Goal: Task Accomplishment & Management: Manage account settings

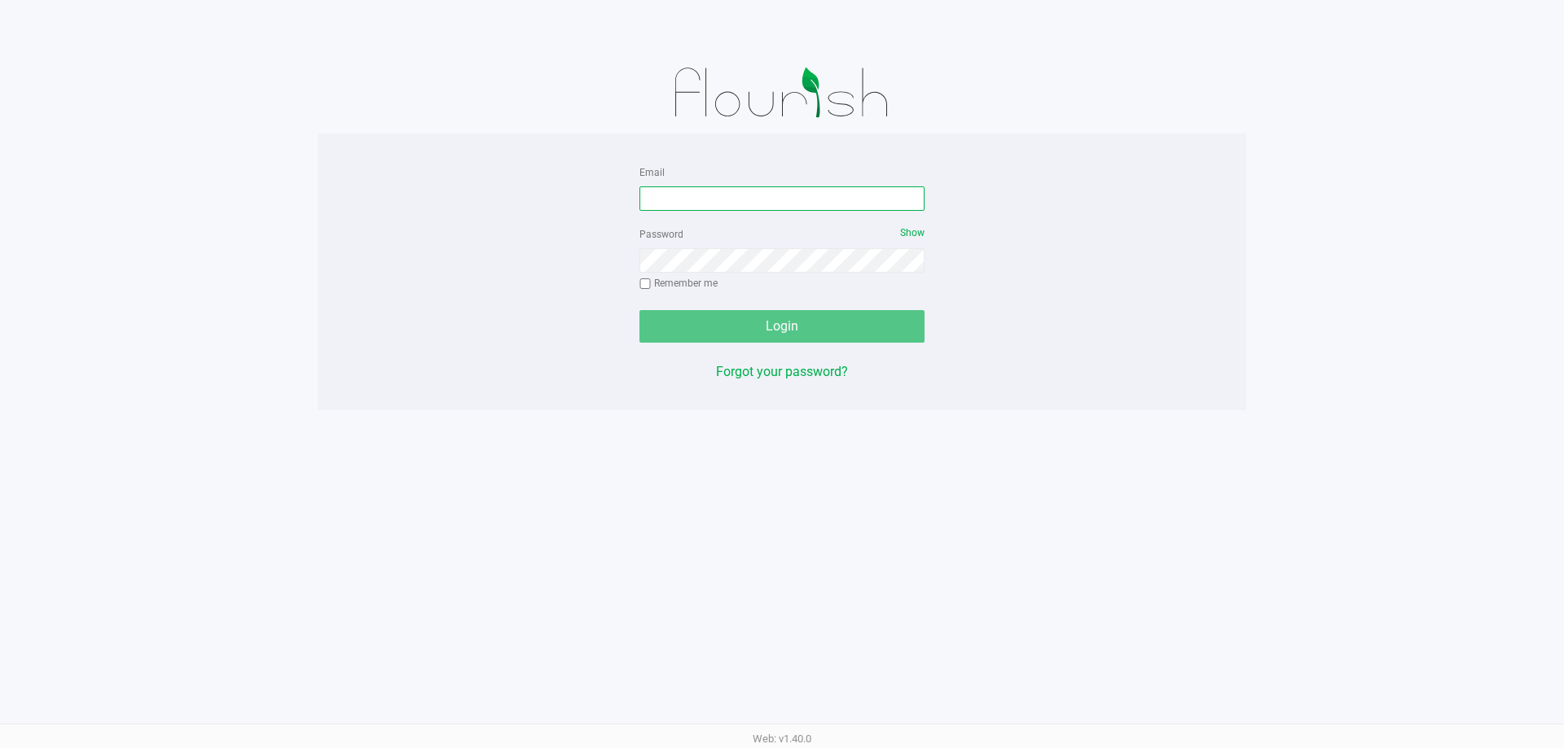
click at [692, 201] on input "Email" at bounding box center [781, 199] width 285 height 24
type input "[EMAIL_ADDRESS][DOMAIN_NAME]"
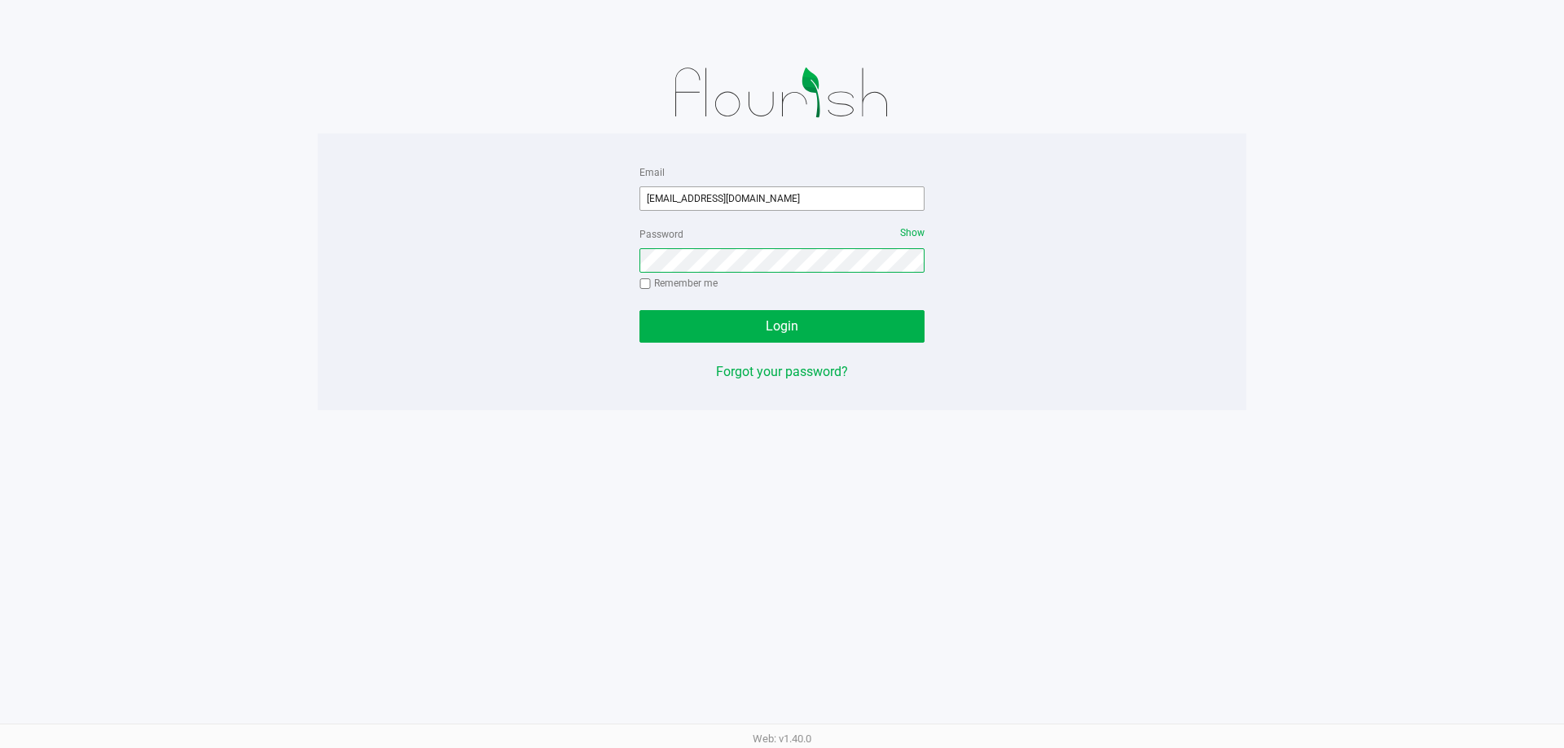
click at [639, 310] on button "Login" at bounding box center [781, 326] width 285 height 33
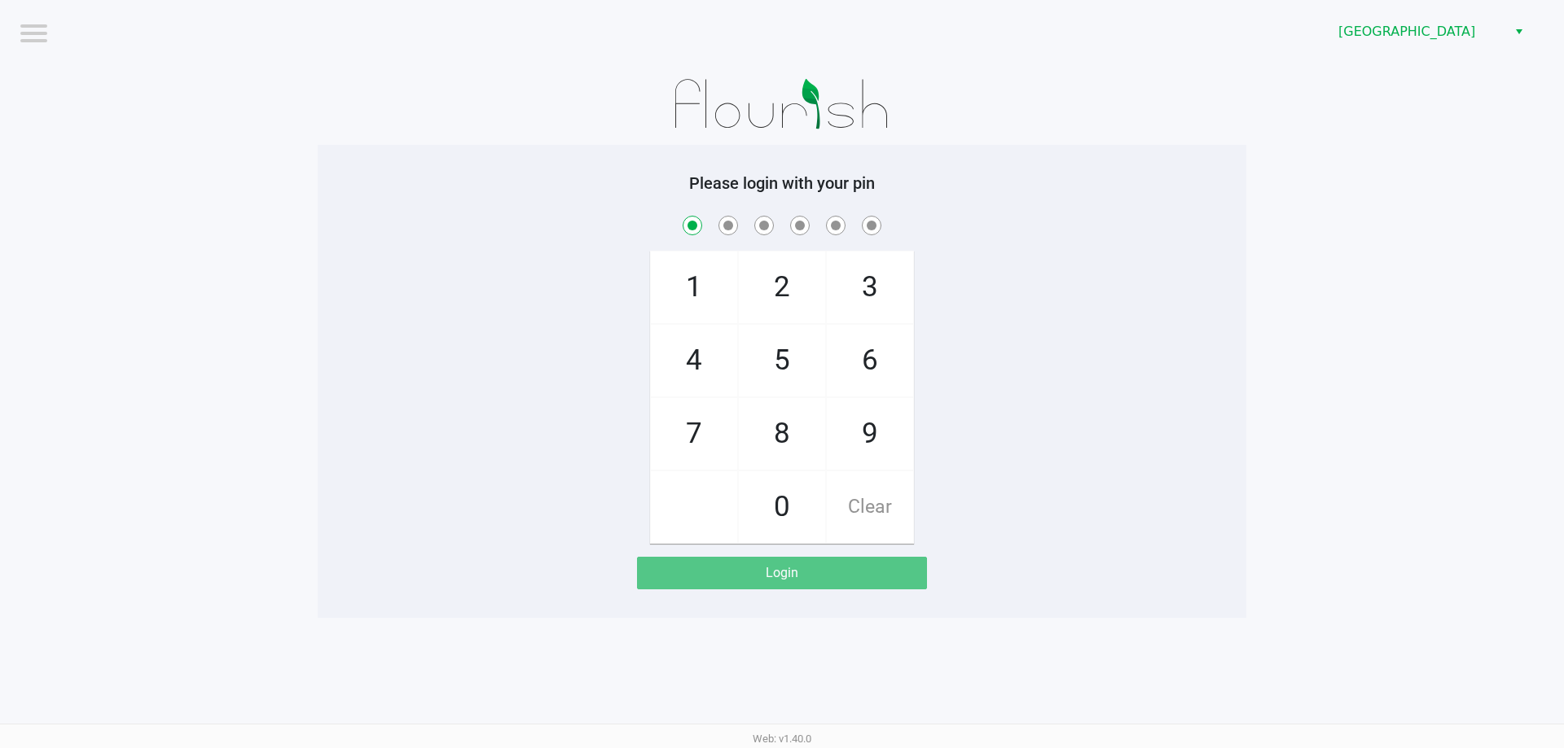
checkbox input "true"
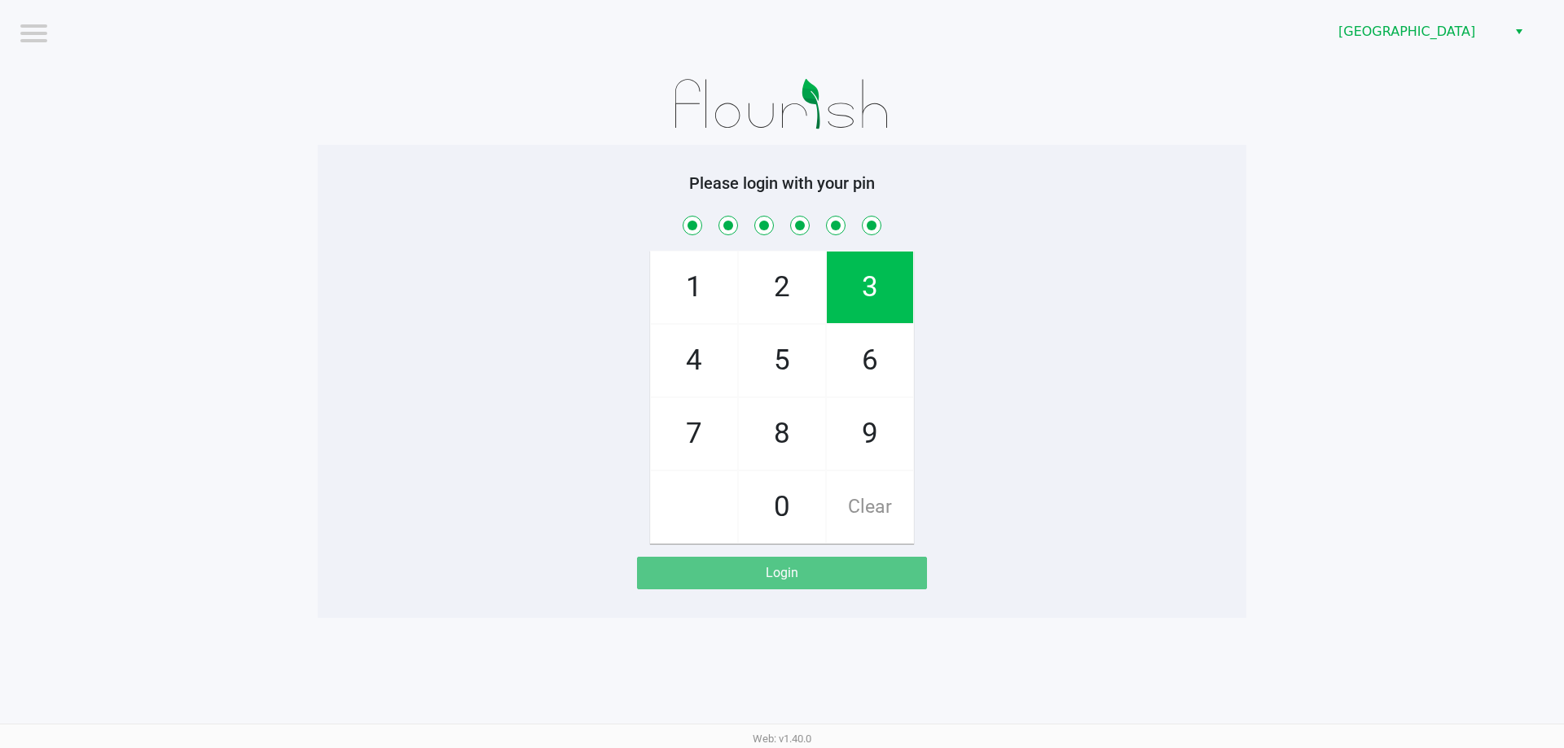
checkbox input "true"
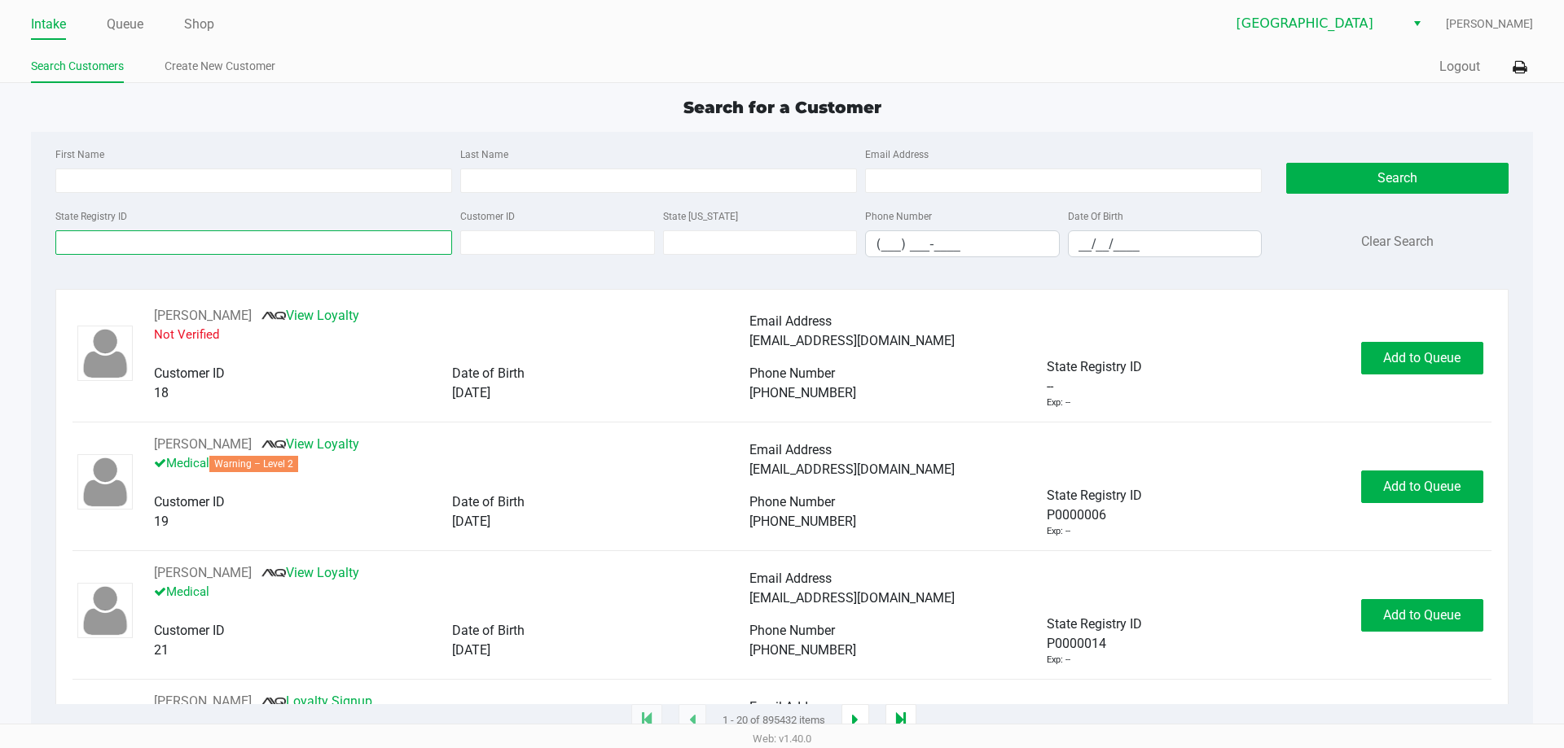
click at [181, 248] on input "State Registry ID" at bounding box center [253, 242] width 397 height 24
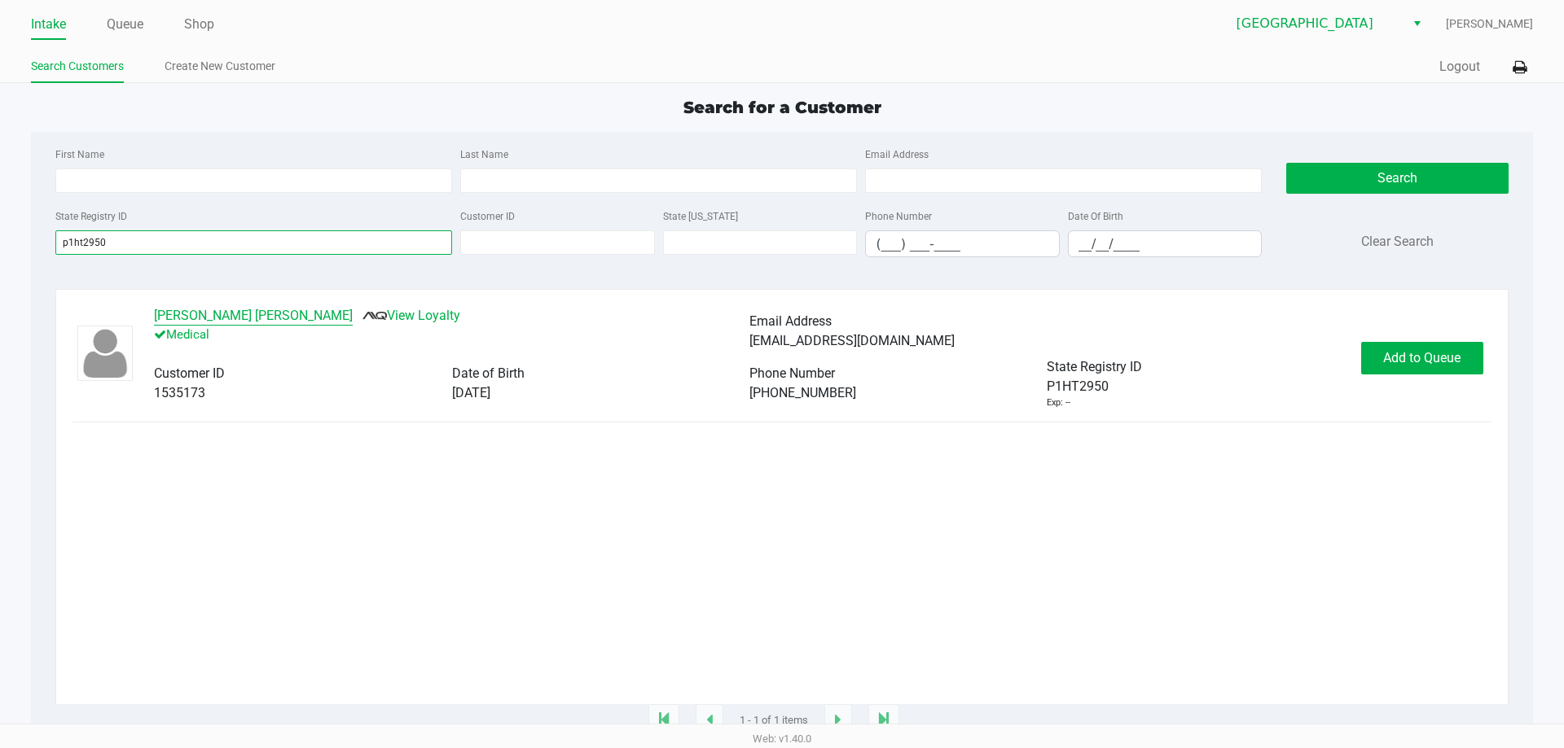
type input "p1ht2950"
click at [169, 310] on button "SILLAS SHAW" at bounding box center [253, 316] width 199 height 20
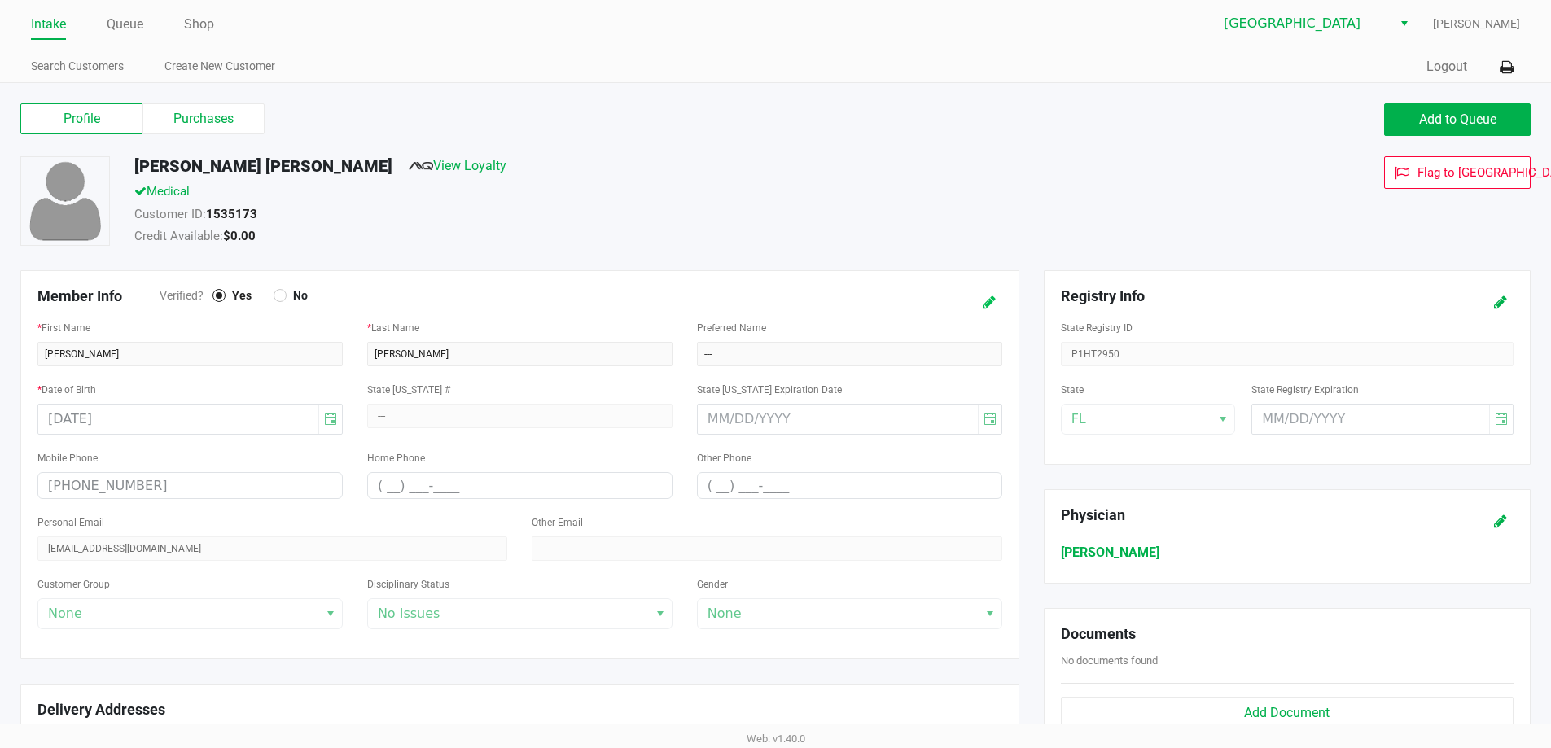
click at [983, 302] on icon at bounding box center [989, 302] width 13 height 11
drag, startPoint x: 59, startPoint y: 358, endPoint x: 12, endPoint y: 358, distance: 47.2
click at [12, 358] on div "Member Info Verified? Yes No * First Name SILLAS * Last Name SHAW Preferred Nam…" at bounding box center [520, 464] width 1024 height 389
click at [757, 361] on input "text" at bounding box center [849, 354] width 305 height 24
paste input "SILLAS"
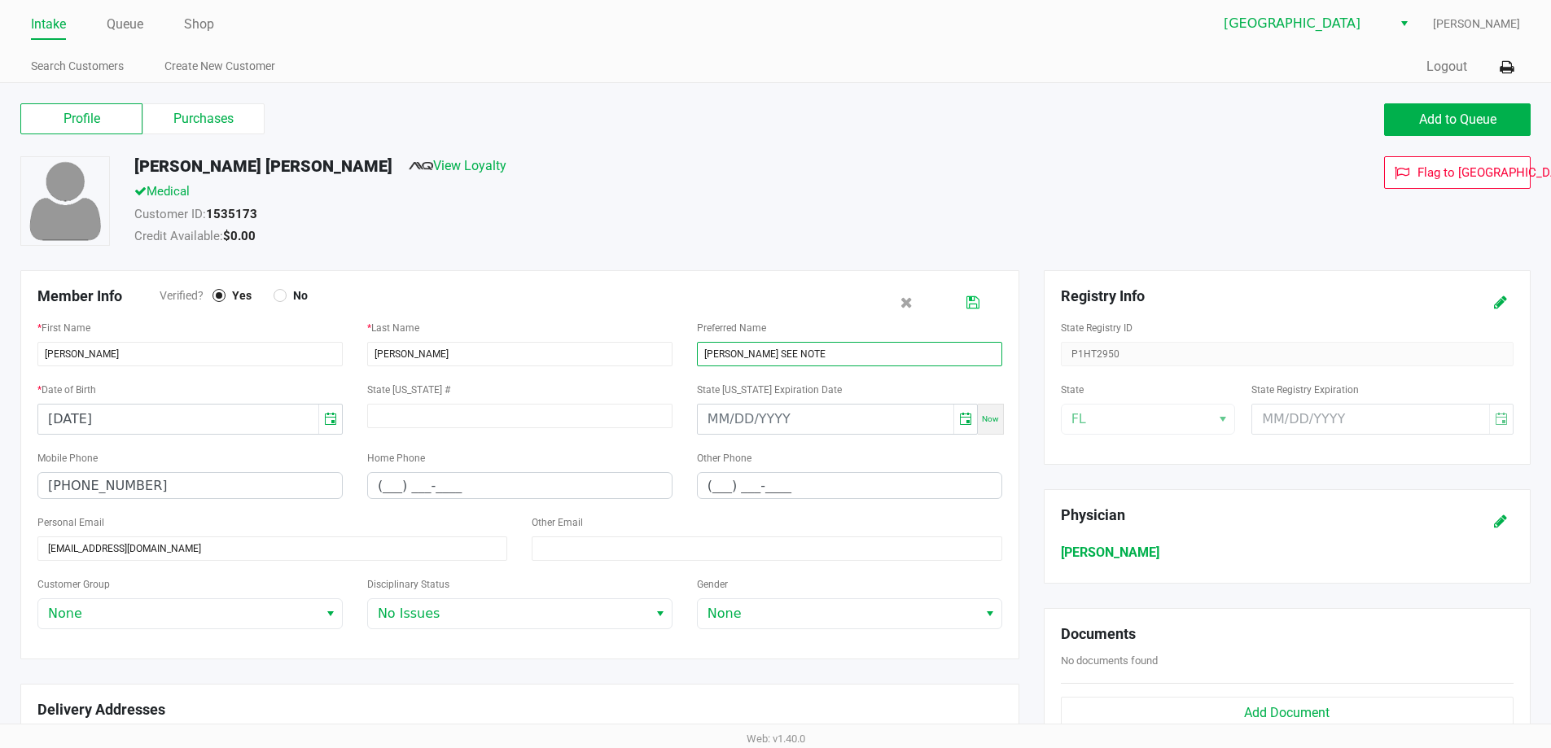
type input "SILLAS SEE NOTE"
click at [978, 300] on icon at bounding box center [973, 302] width 13 height 11
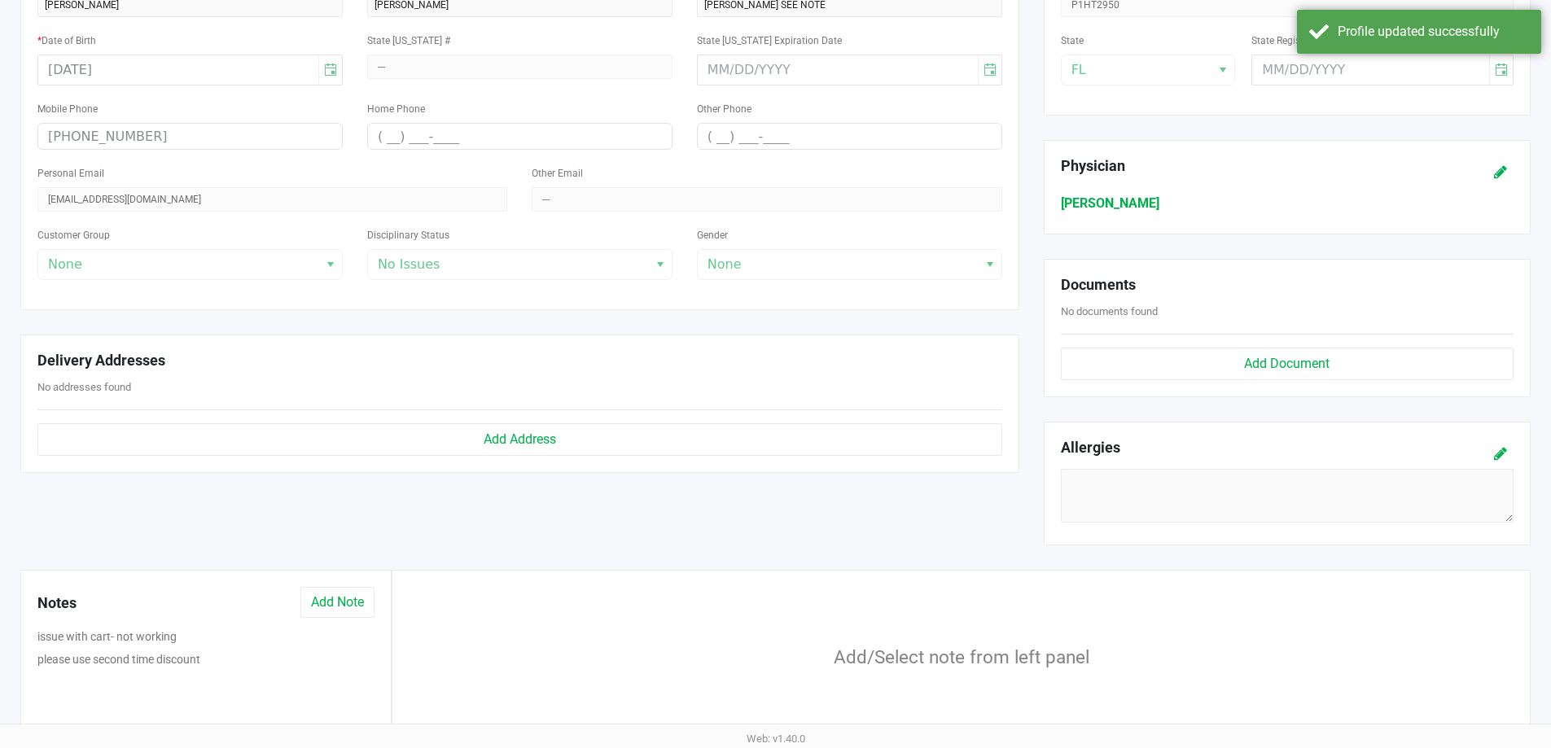
scroll to position [489, 0]
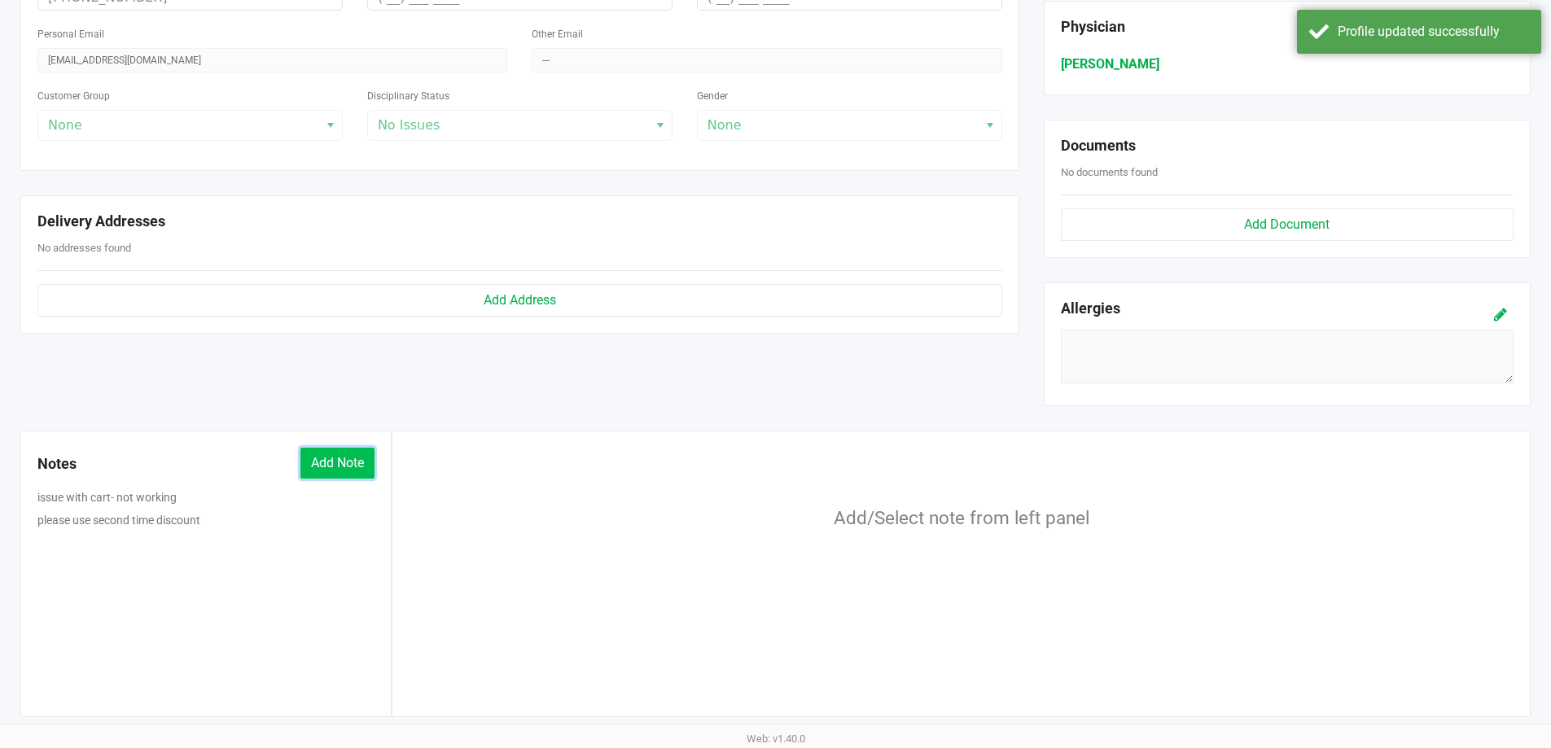
click at [332, 468] on button "Add Note" at bounding box center [338, 463] width 74 height 31
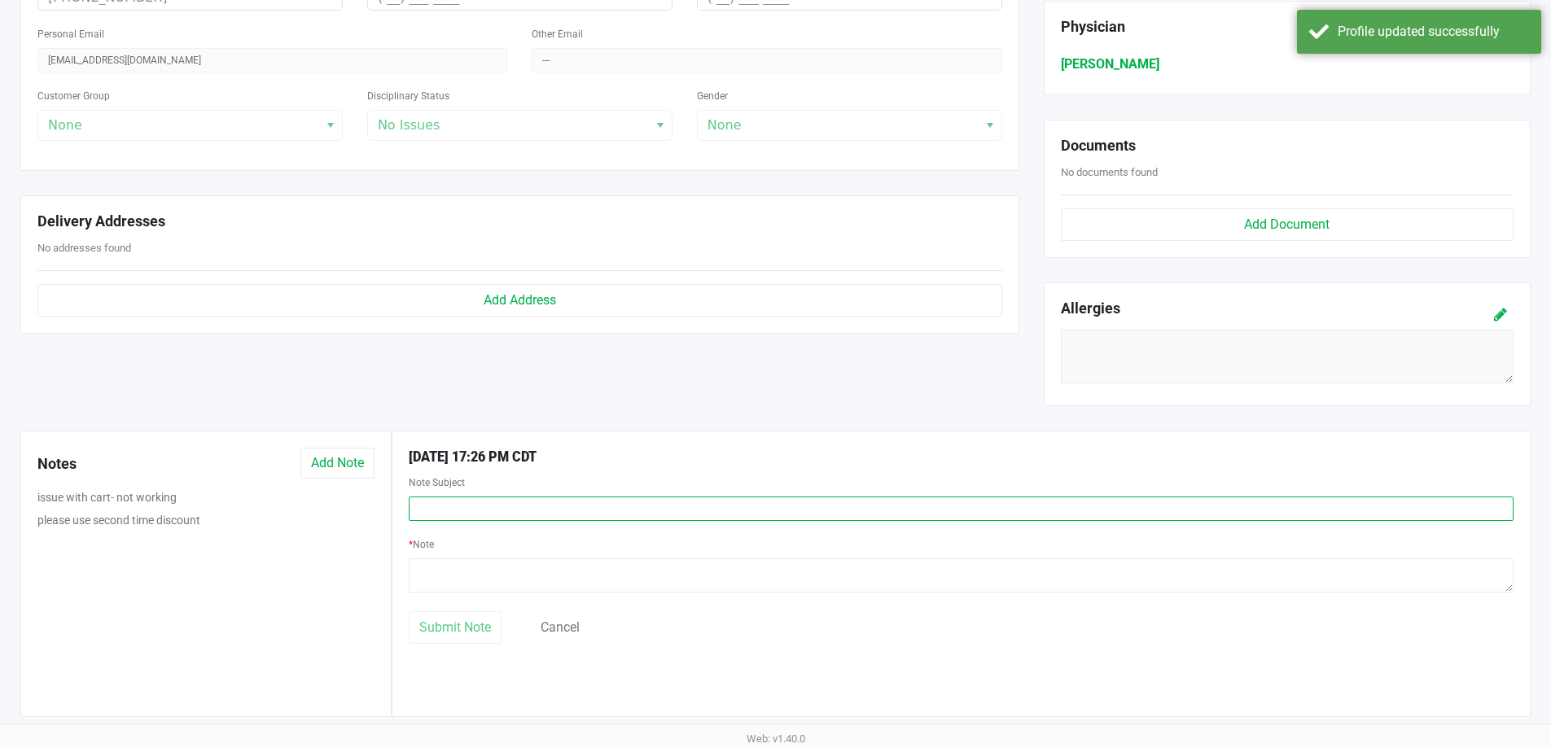
click at [495, 503] on input "text" at bounding box center [961, 509] width 1105 height 24
type input "Left ID"
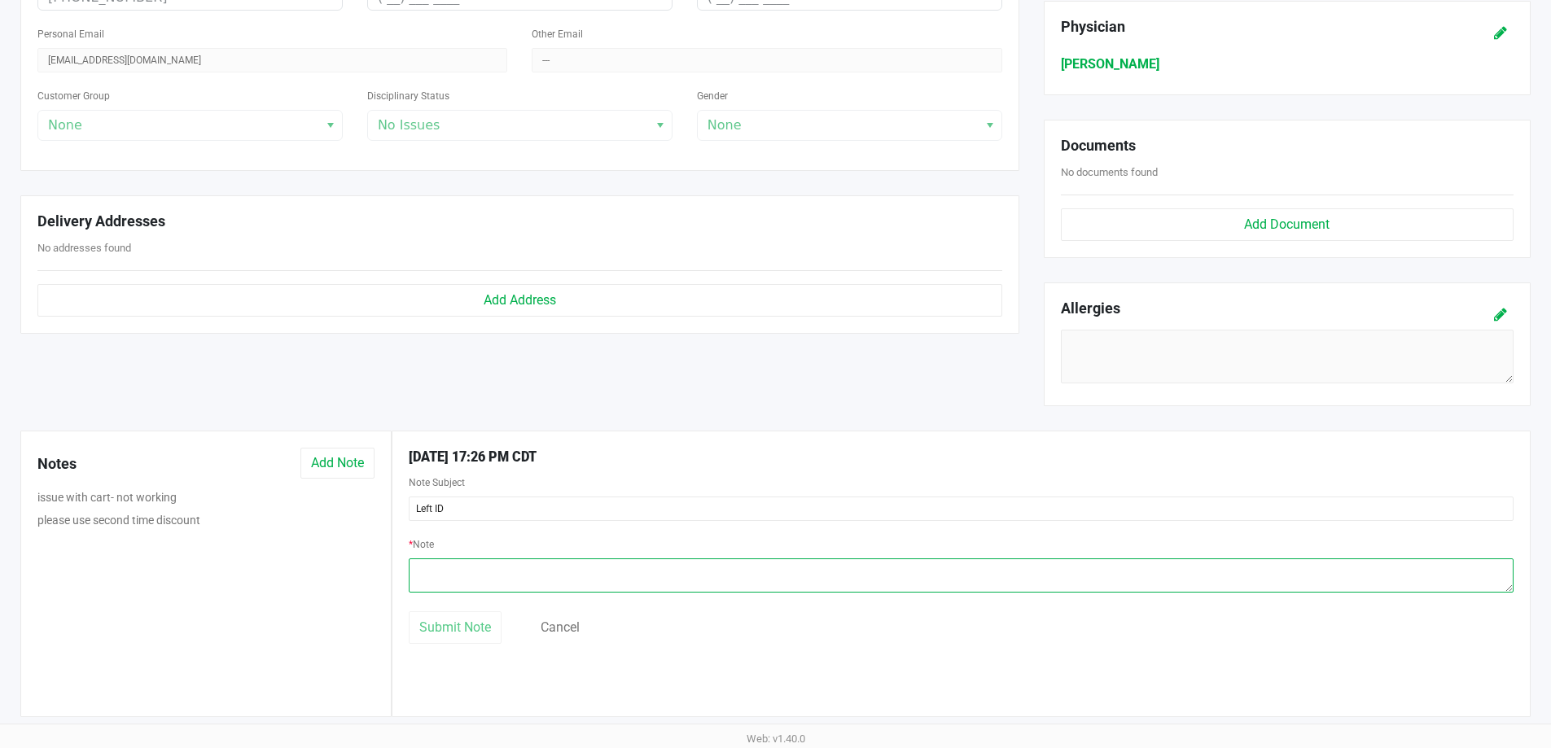
click at [450, 574] on textarea at bounding box center [961, 576] width 1105 height 34
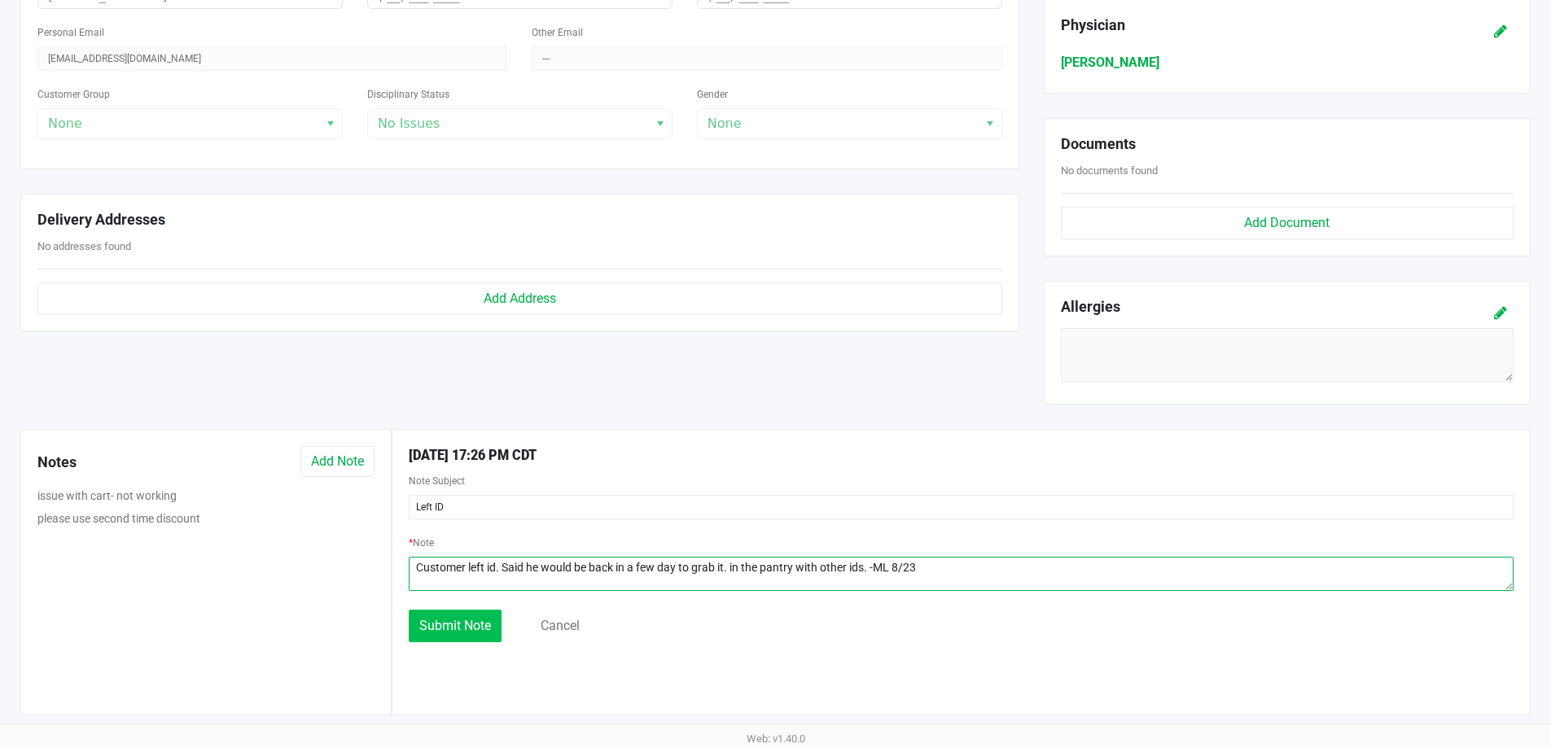
type textarea "Customer left id. Said he would be back in a few day to grab it. in the pantry …"
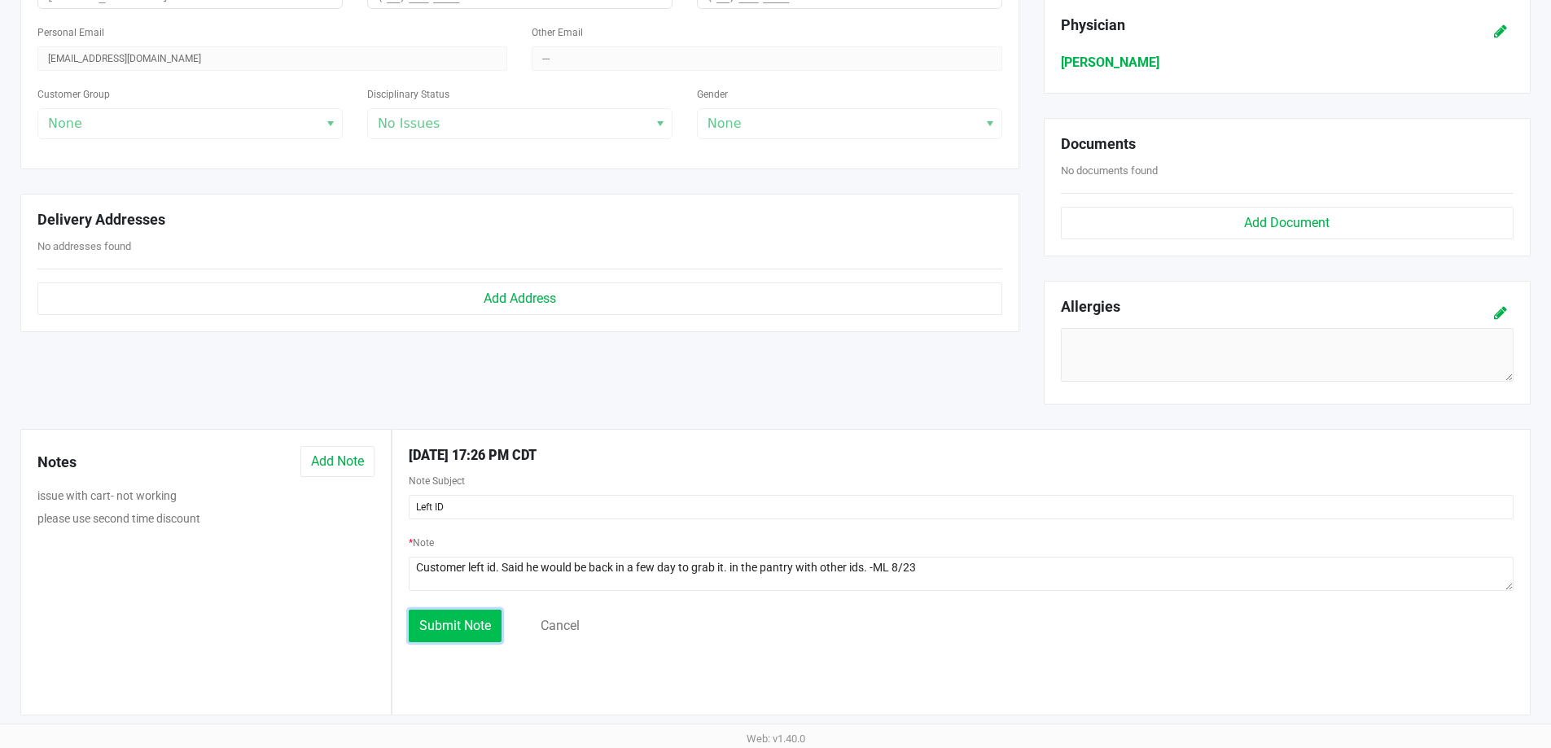
click at [467, 639] on button "Submit Note" at bounding box center [455, 626] width 93 height 33
